Goal: Information Seeking & Learning: Learn about a topic

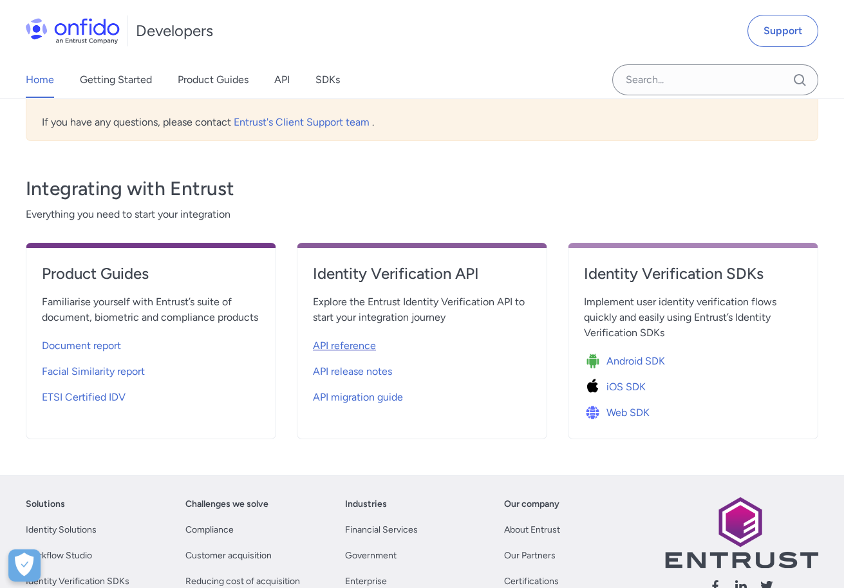
click at [347, 351] on span "API reference" at bounding box center [344, 345] width 63 height 15
select select "http"
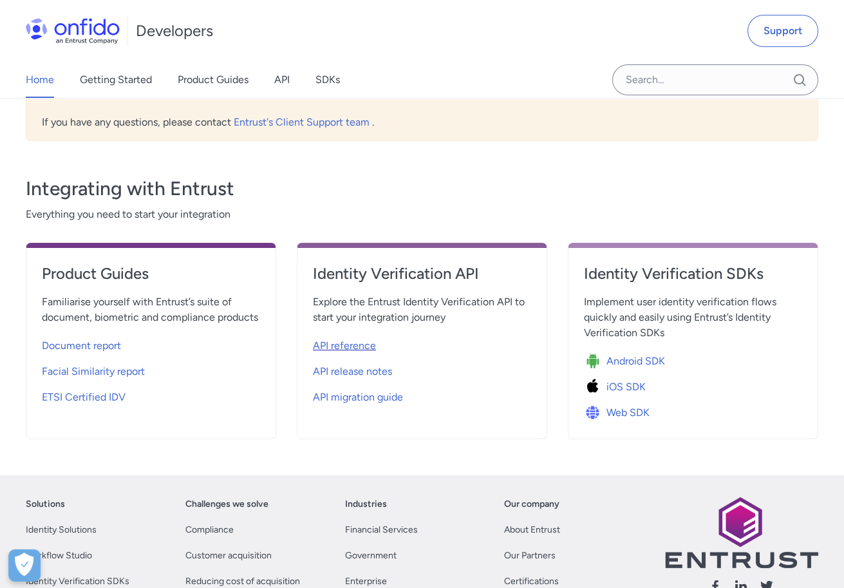
select select "http"
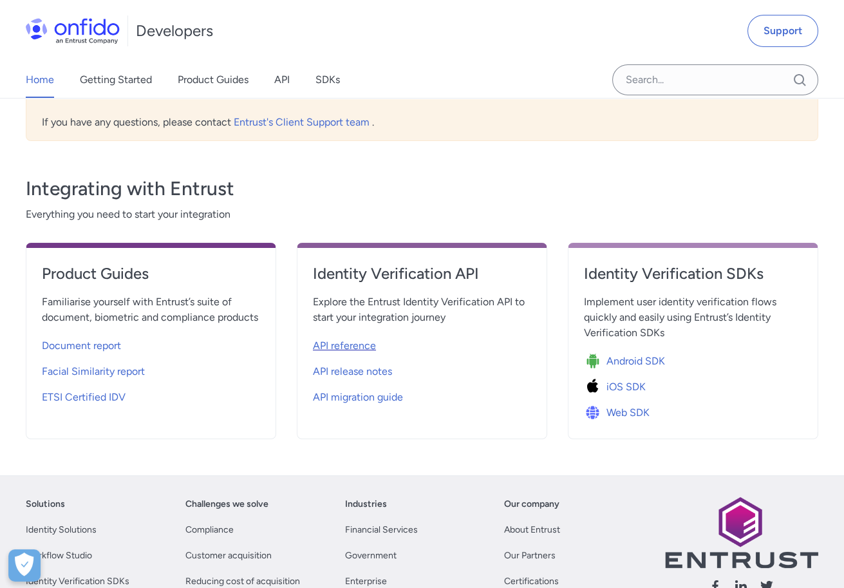
select select "http"
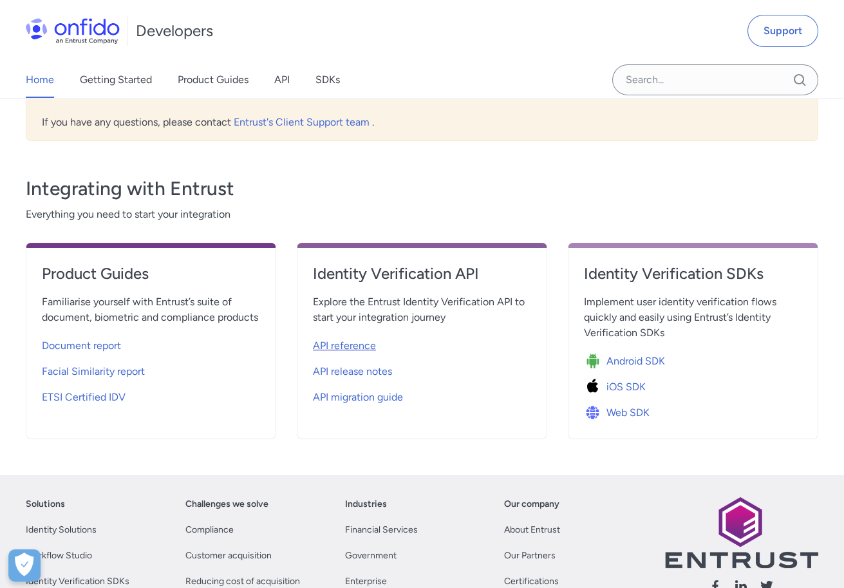
select select "http"
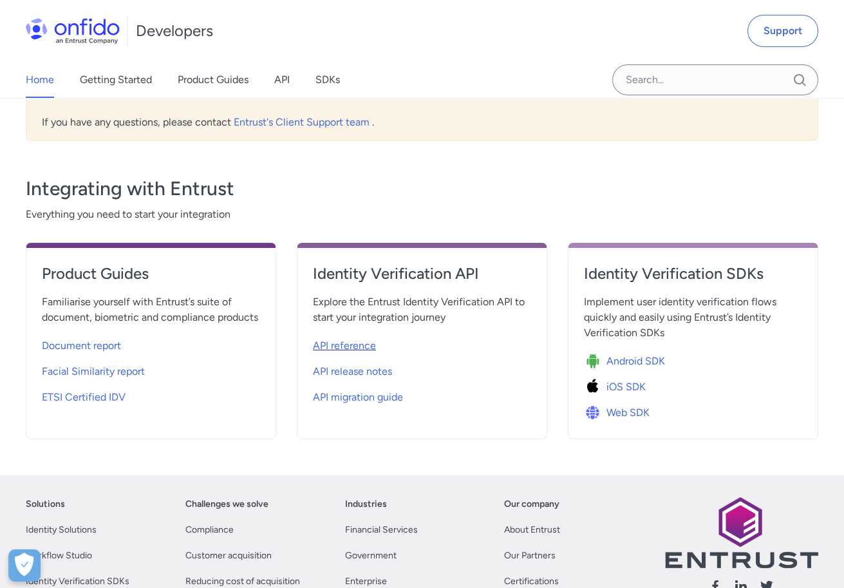
select select "http"
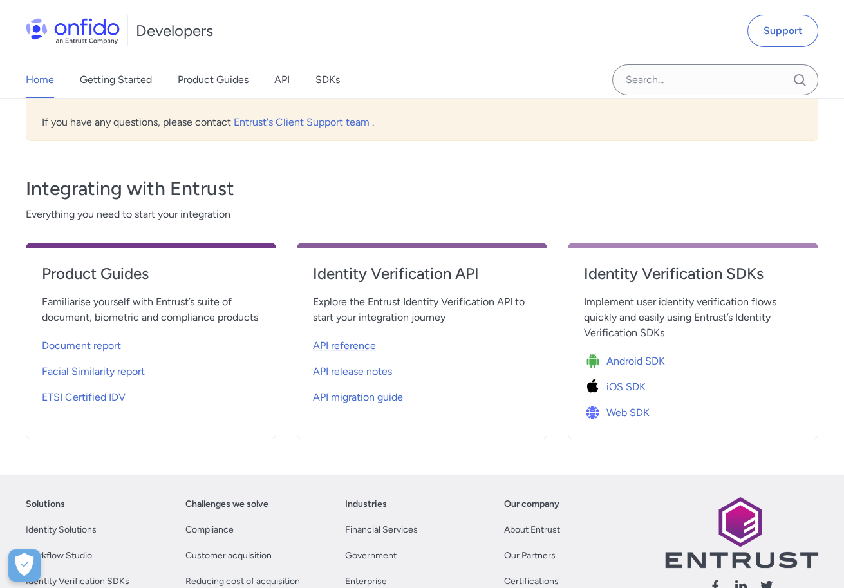
select select "http"
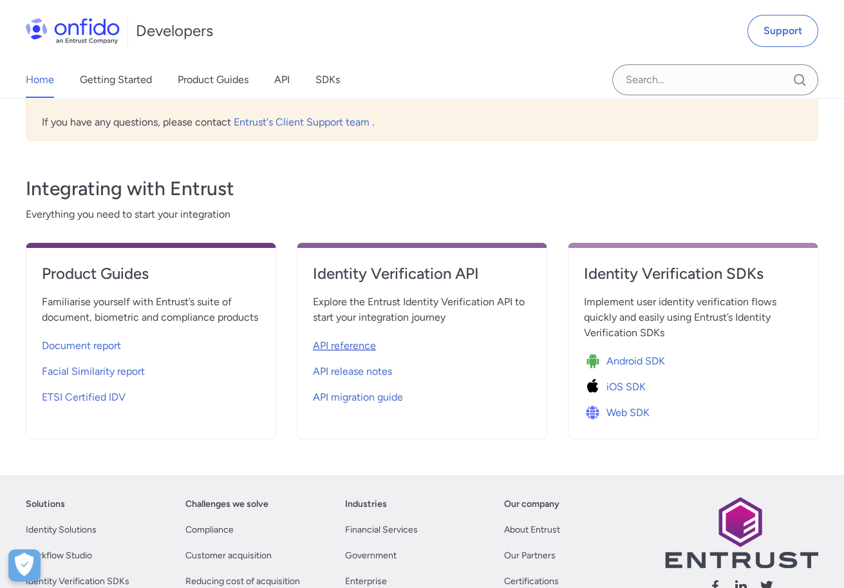
select select "http"
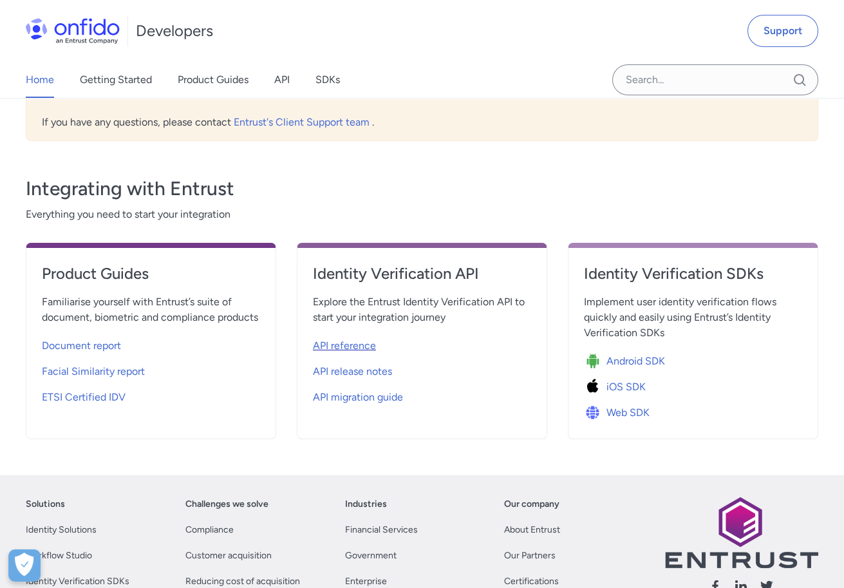
select select "http"
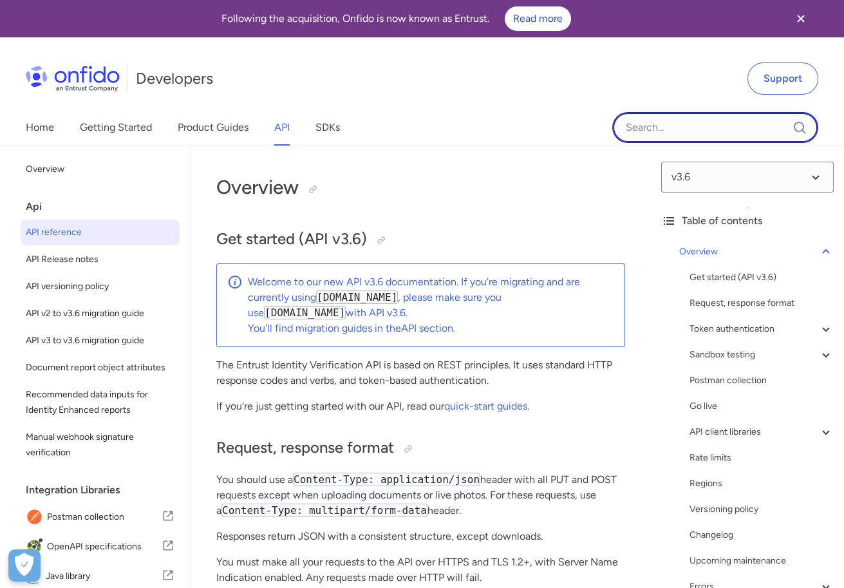
click at [631, 126] on input "Onfido search input field" at bounding box center [715, 127] width 206 height 31
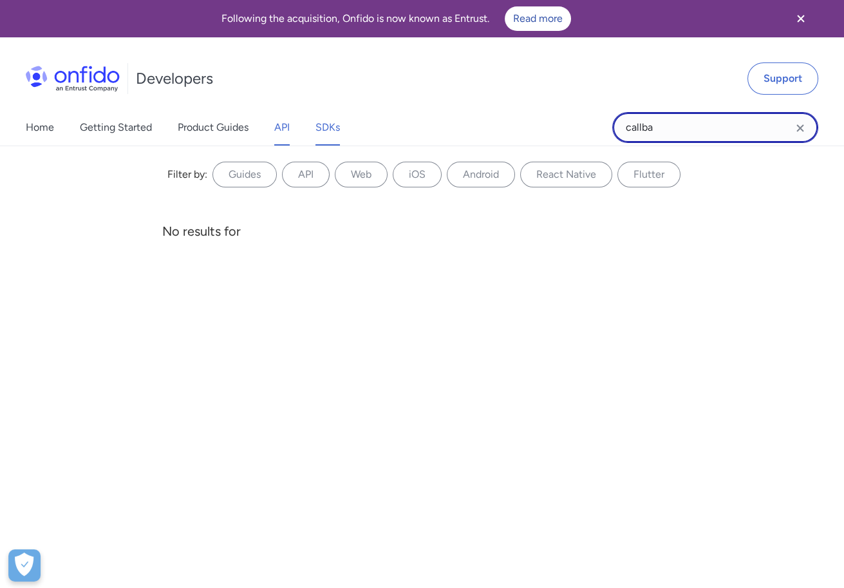
type input "callba"
click at [323, 129] on link "SDKs" at bounding box center [327, 127] width 24 height 36
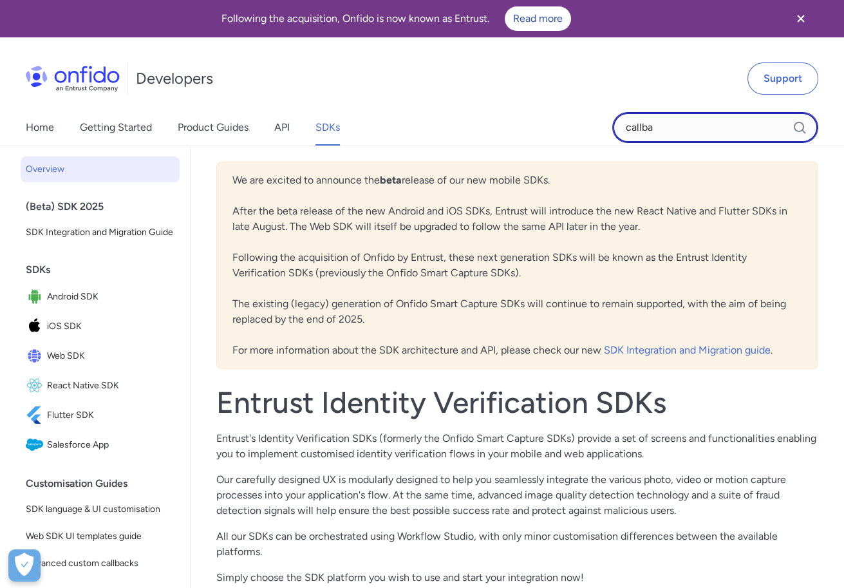
click at [673, 133] on input "callba" at bounding box center [715, 127] width 206 height 31
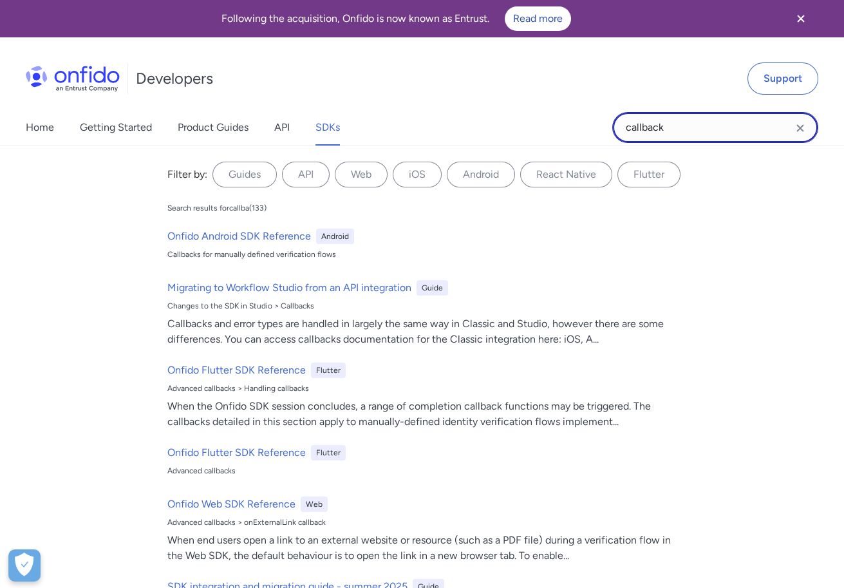
type input "callback"
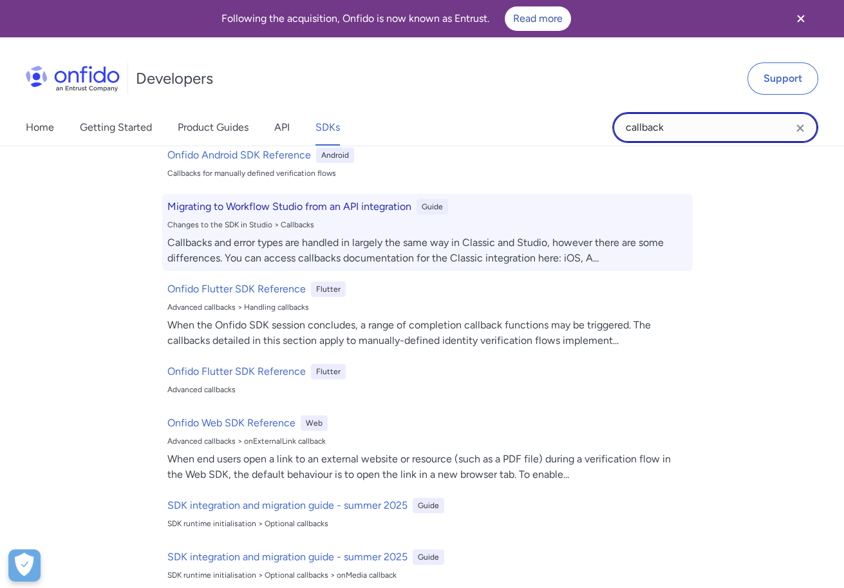
scroll to position [115, 0]
